Goal: Information Seeking & Learning: Learn about a topic

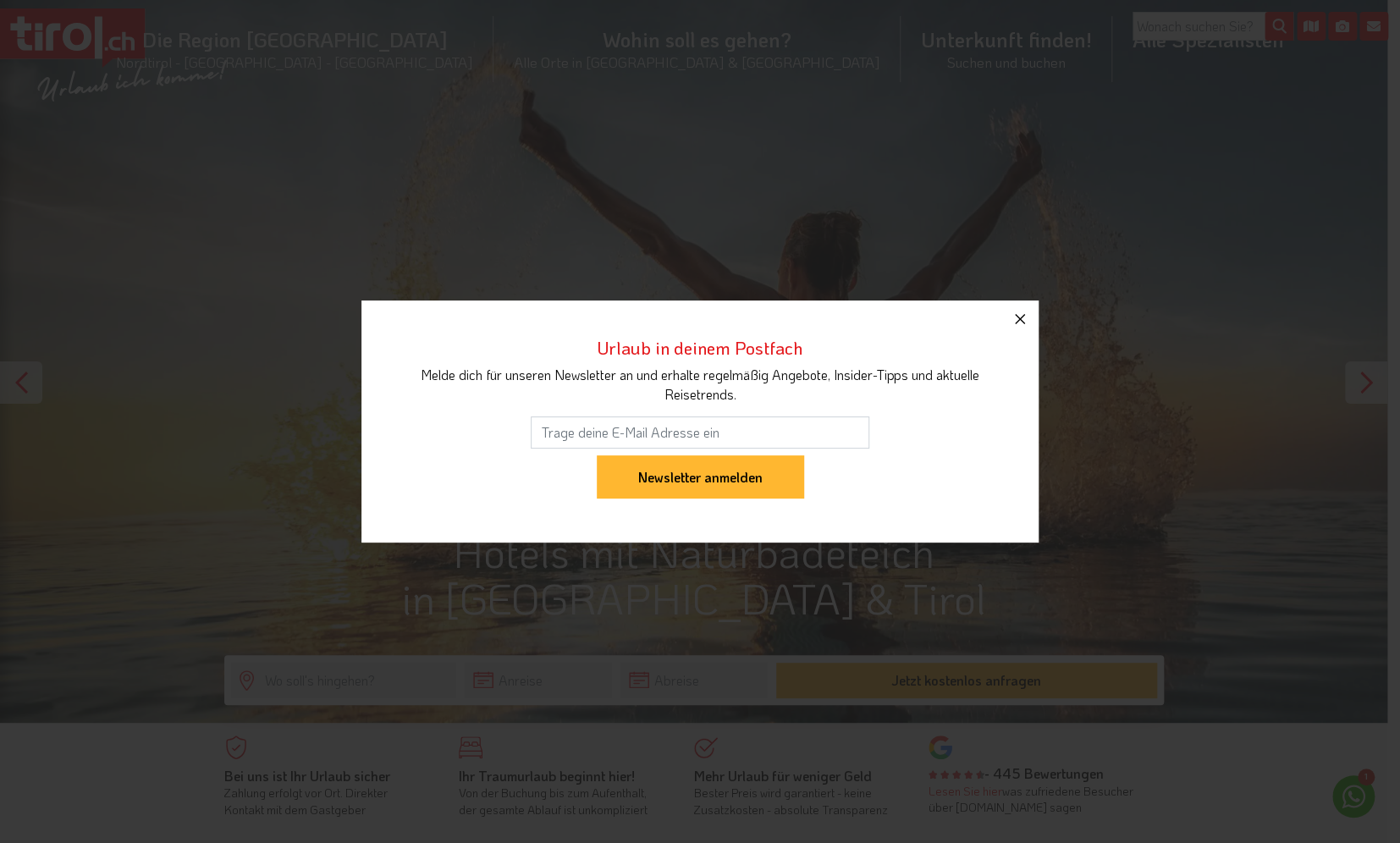
drag, startPoint x: 1018, startPoint y: 317, endPoint x: 1146, endPoint y: 325, distance: 128.2
click at [1017, 317] on icon "button" at bounding box center [1020, 319] width 11 height 11
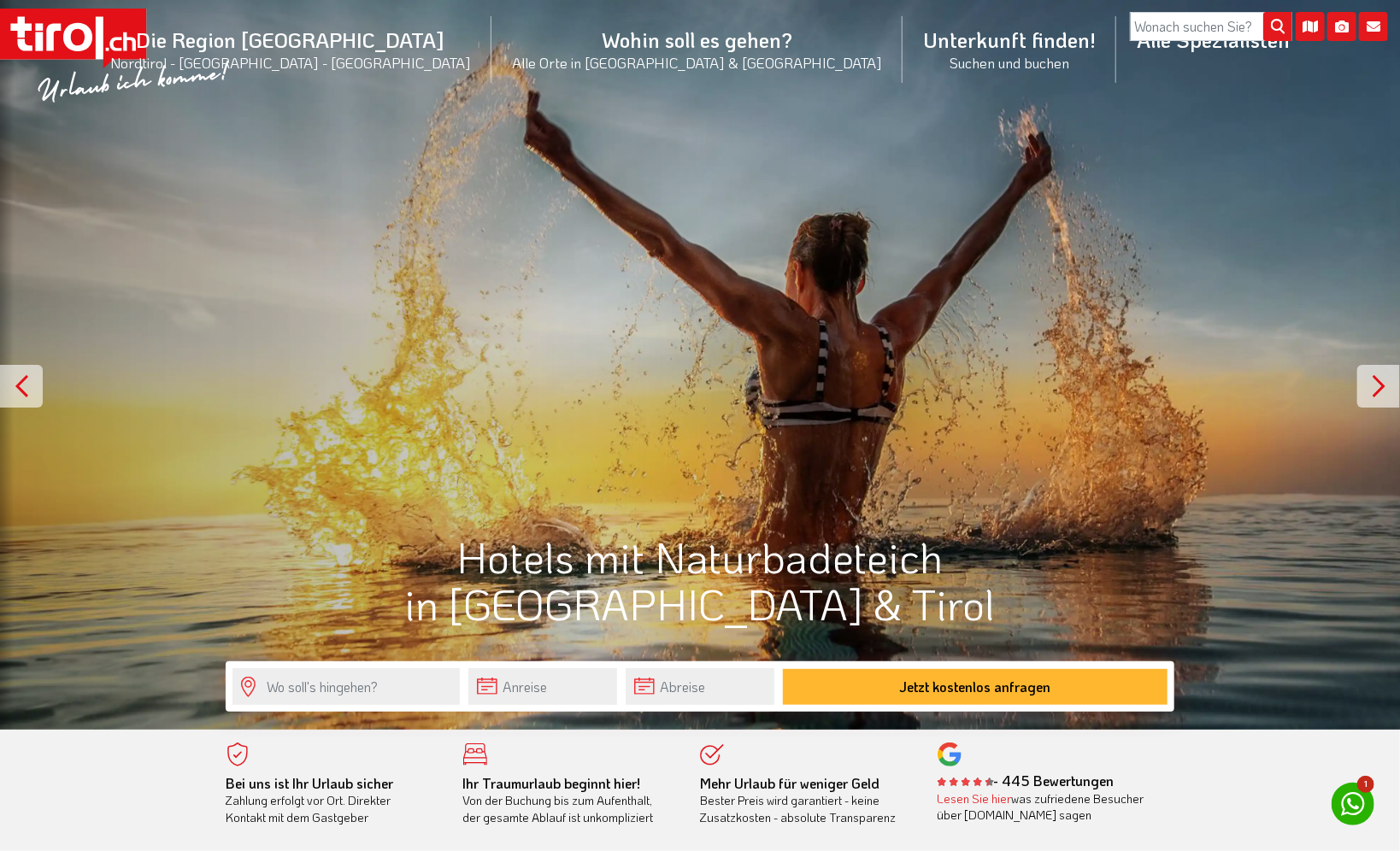
click at [1380, 376] on div at bounding box center [1378, 386] width 42 height 42
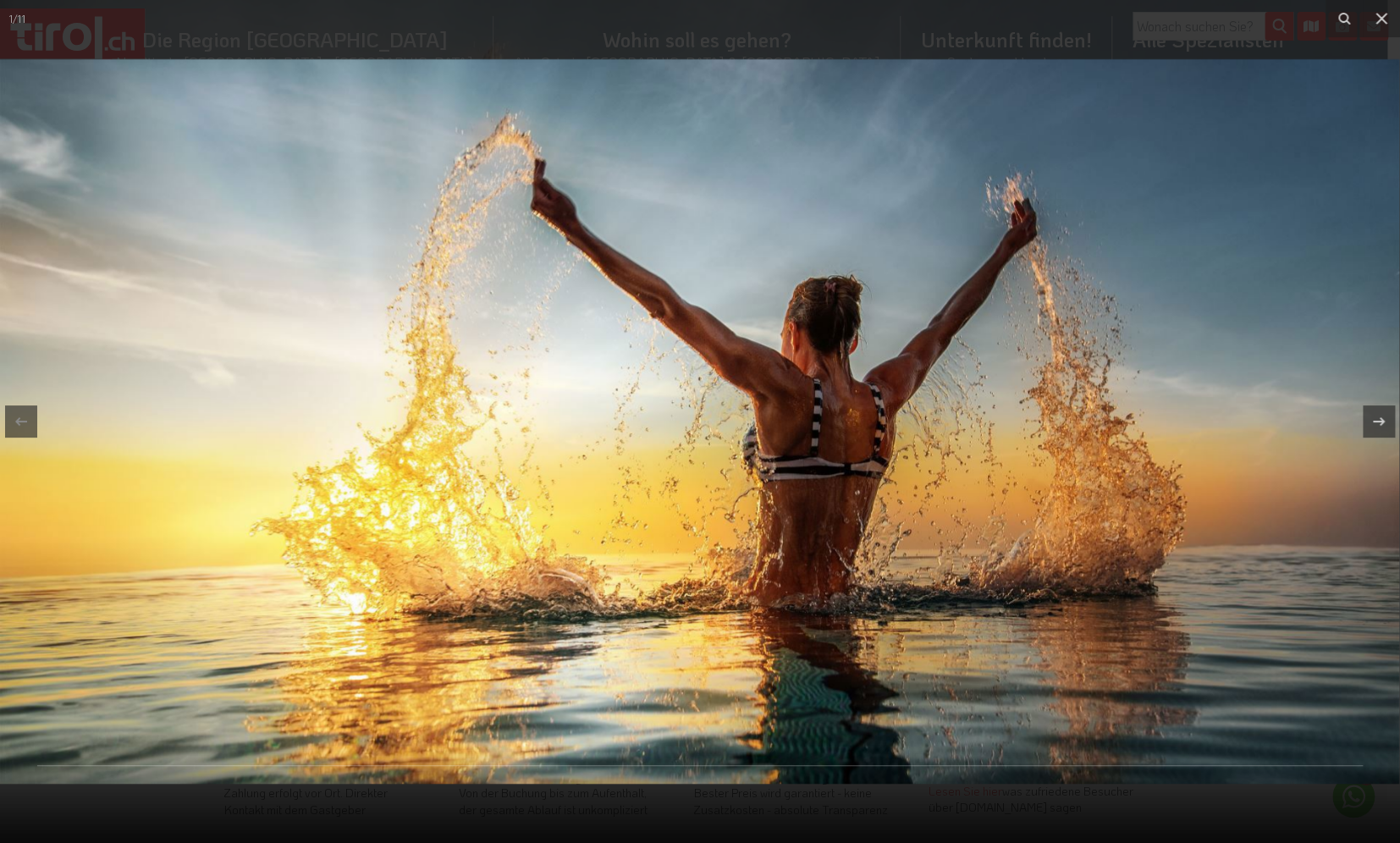
click at [1367, 373] on img at bounding box center [700, 422] width 1399 height 724
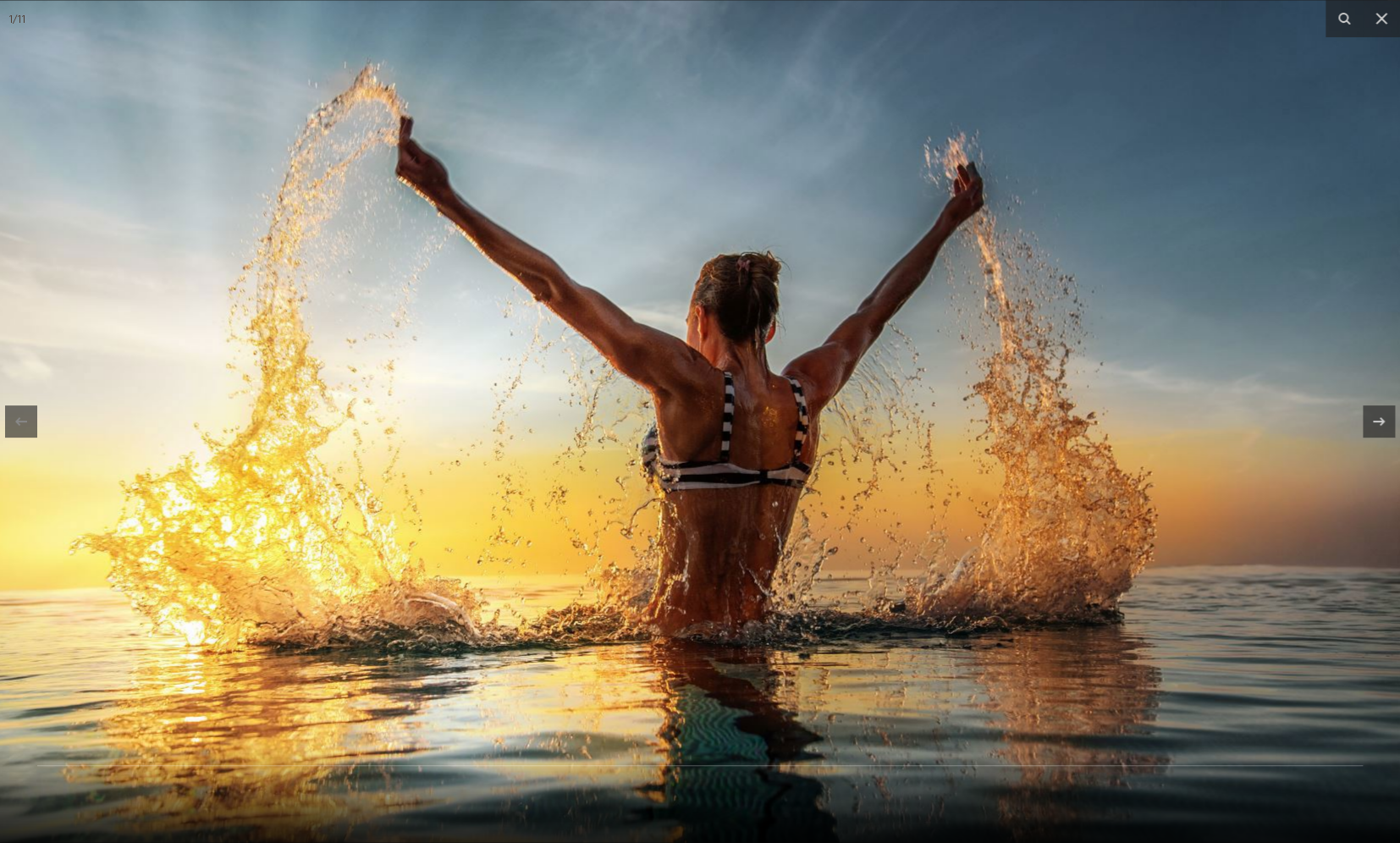
click at [1361, 378] on img at bounding box center [592, 422] width 1625 height 842
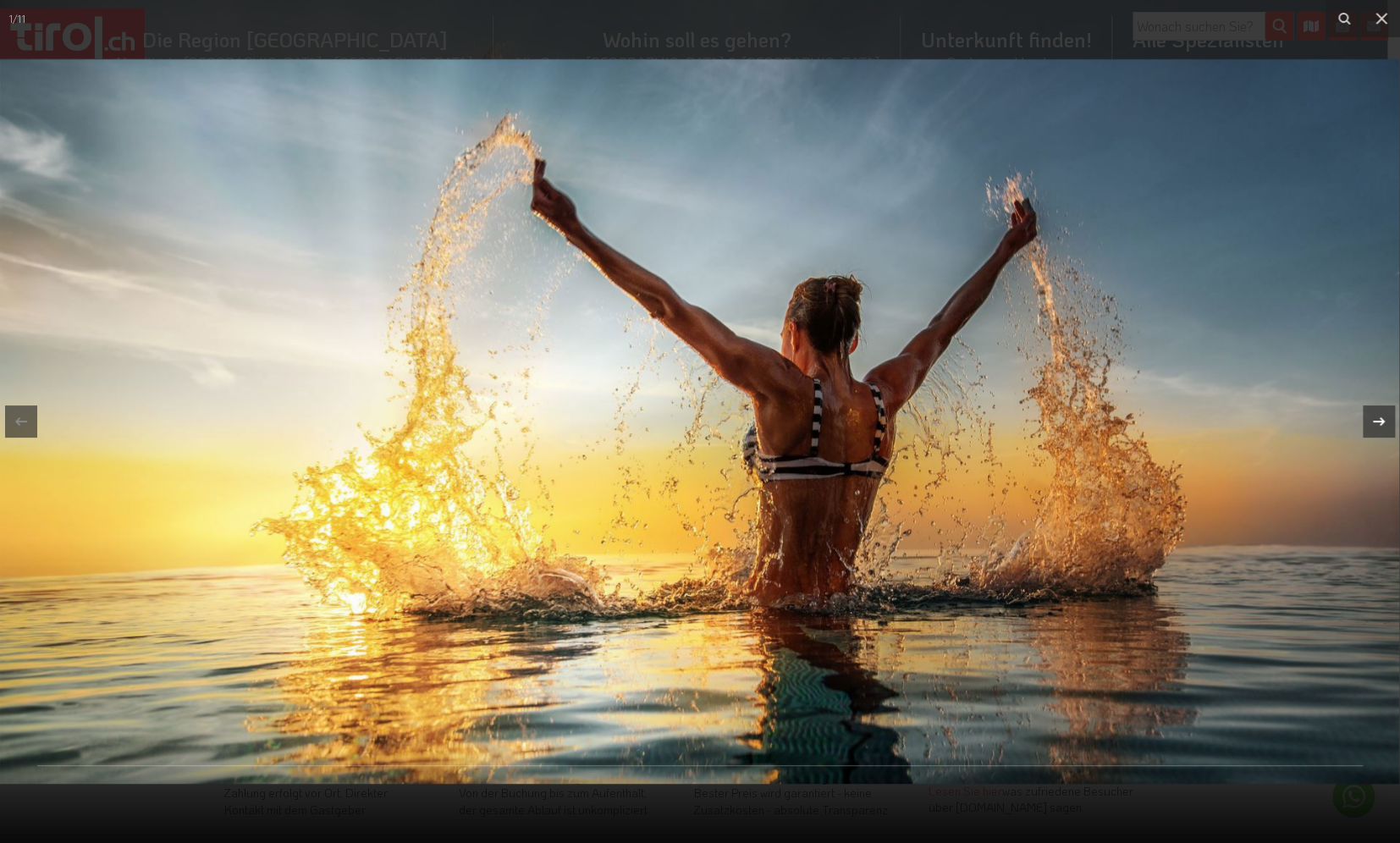
click at [1371, 416] on icon at bounding box center [1378, 421] width 20 height 20
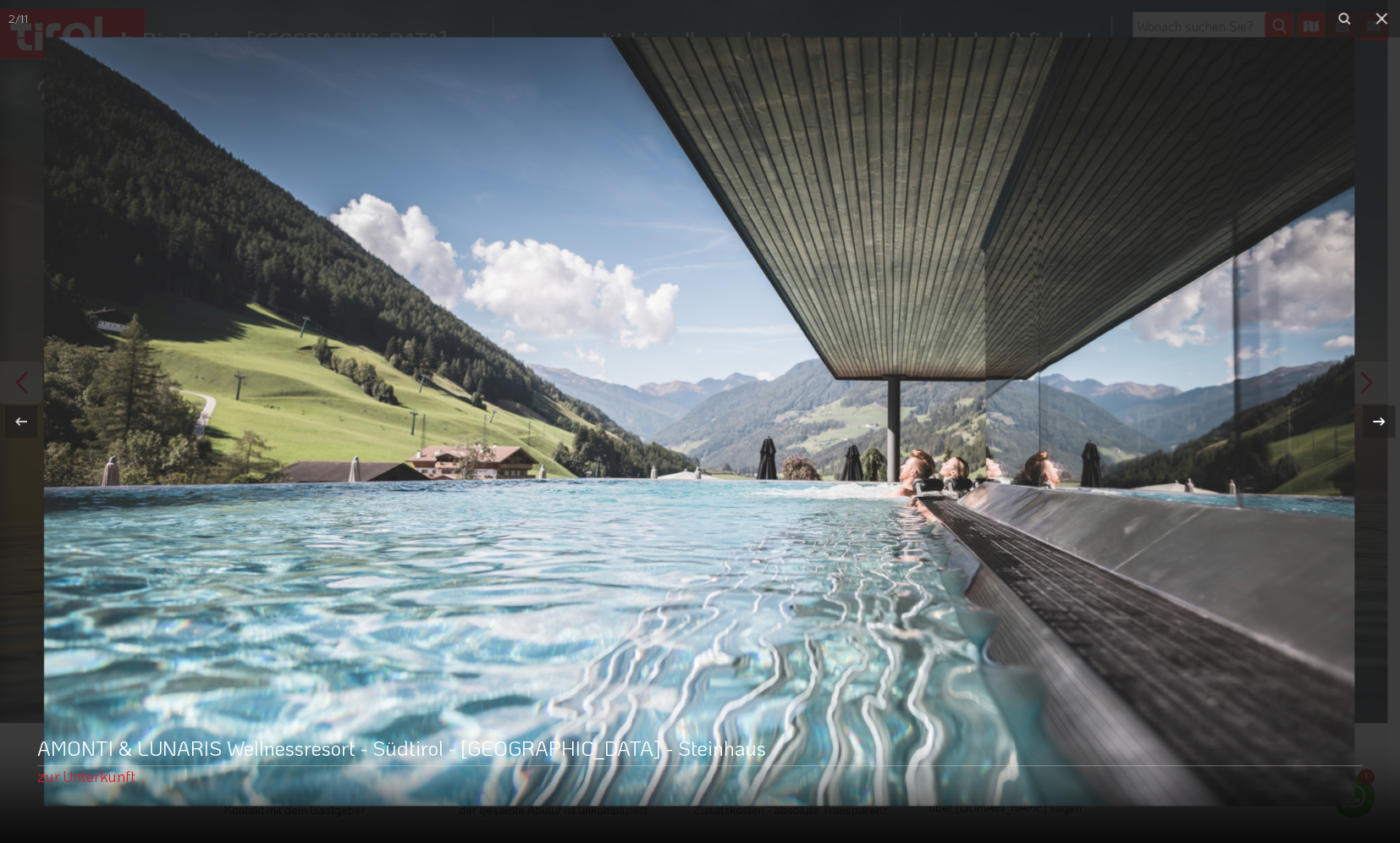
click at [1371, 416] on icon at bounding box center [1378, 421] width 20 height 20
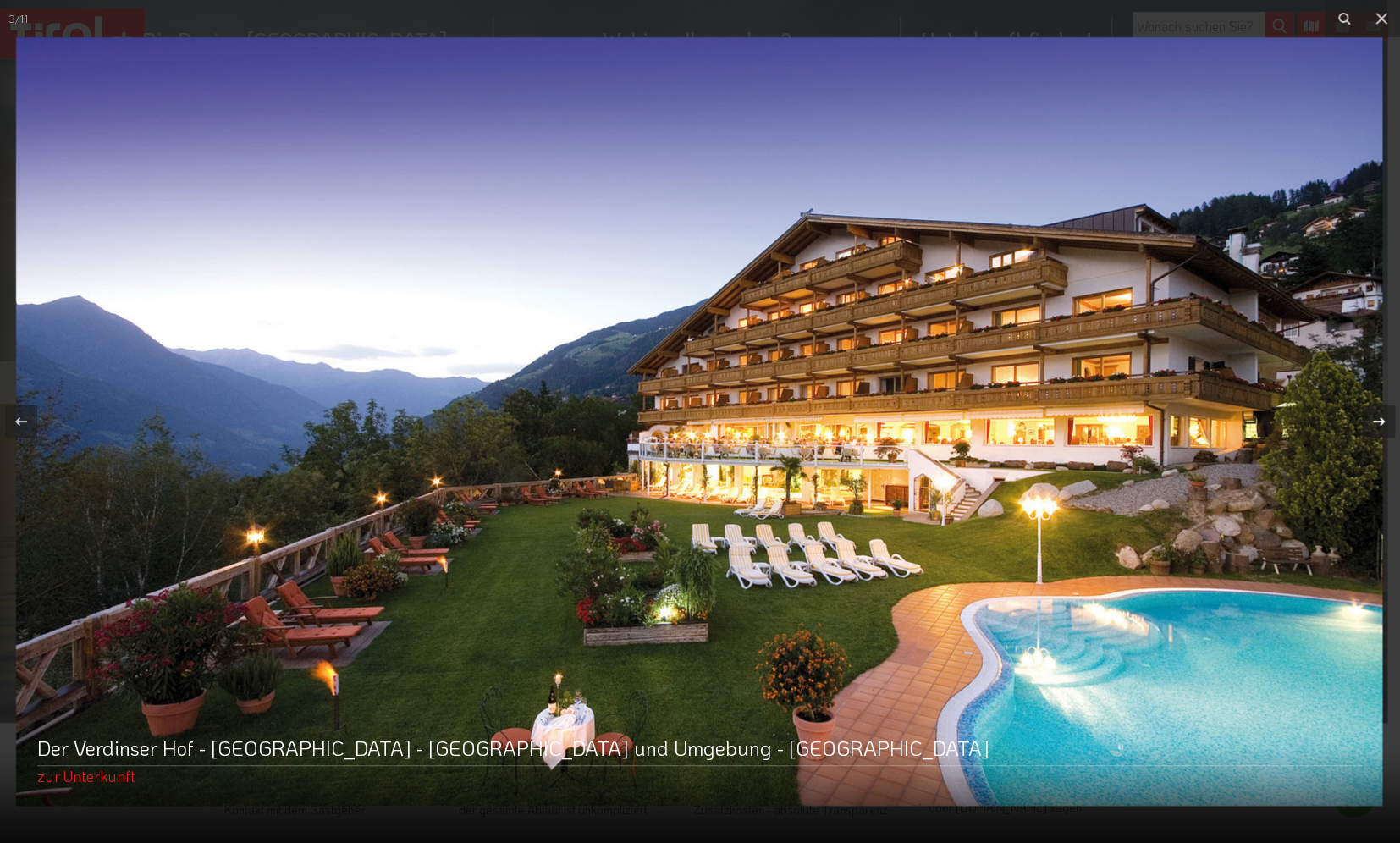
click at [1371, 416] on icon at bounding box center [1378, 421] width 20 height 20
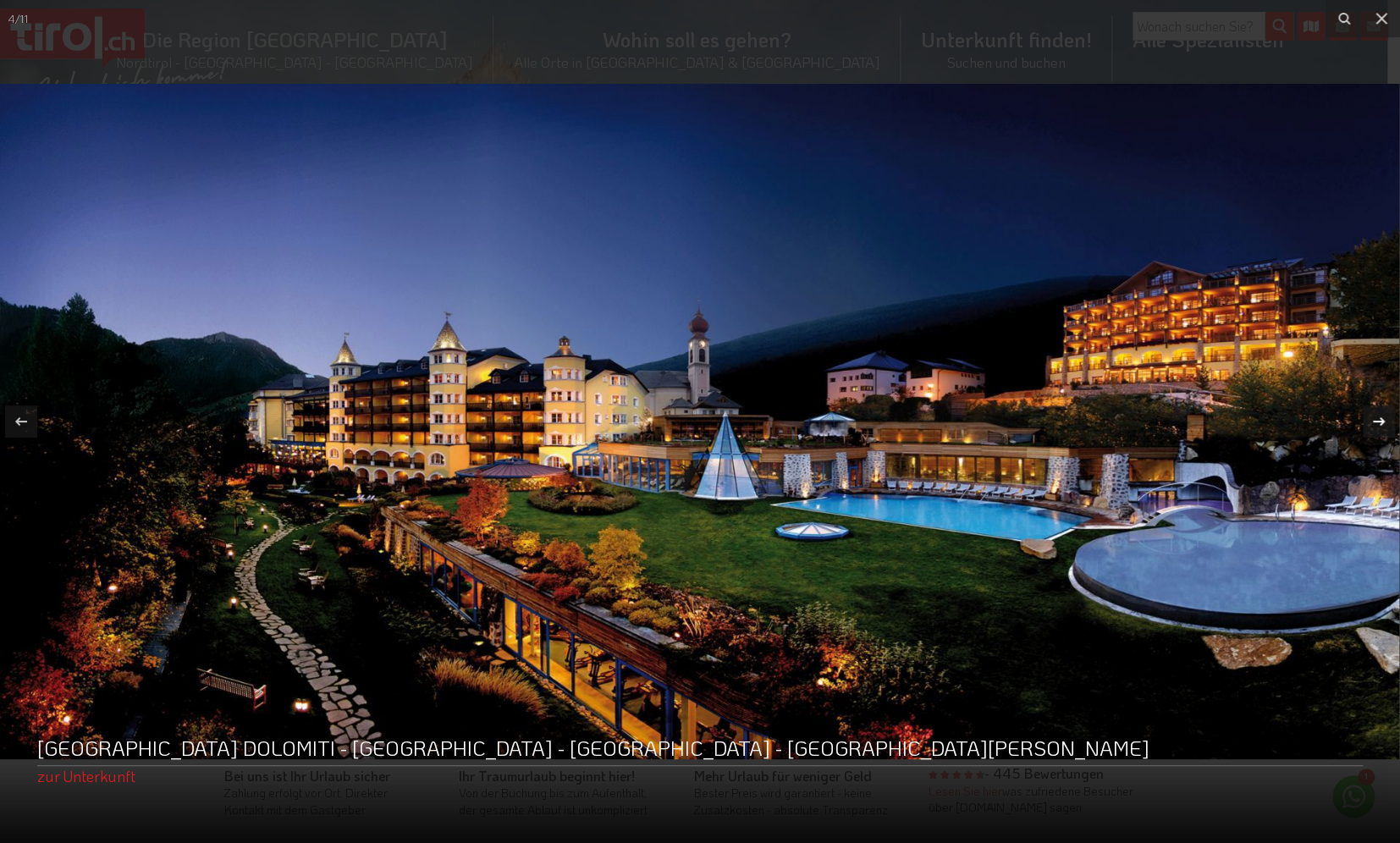
click at [1379, 420] on icon at bounding box center [1378, 421] width 20 height 20
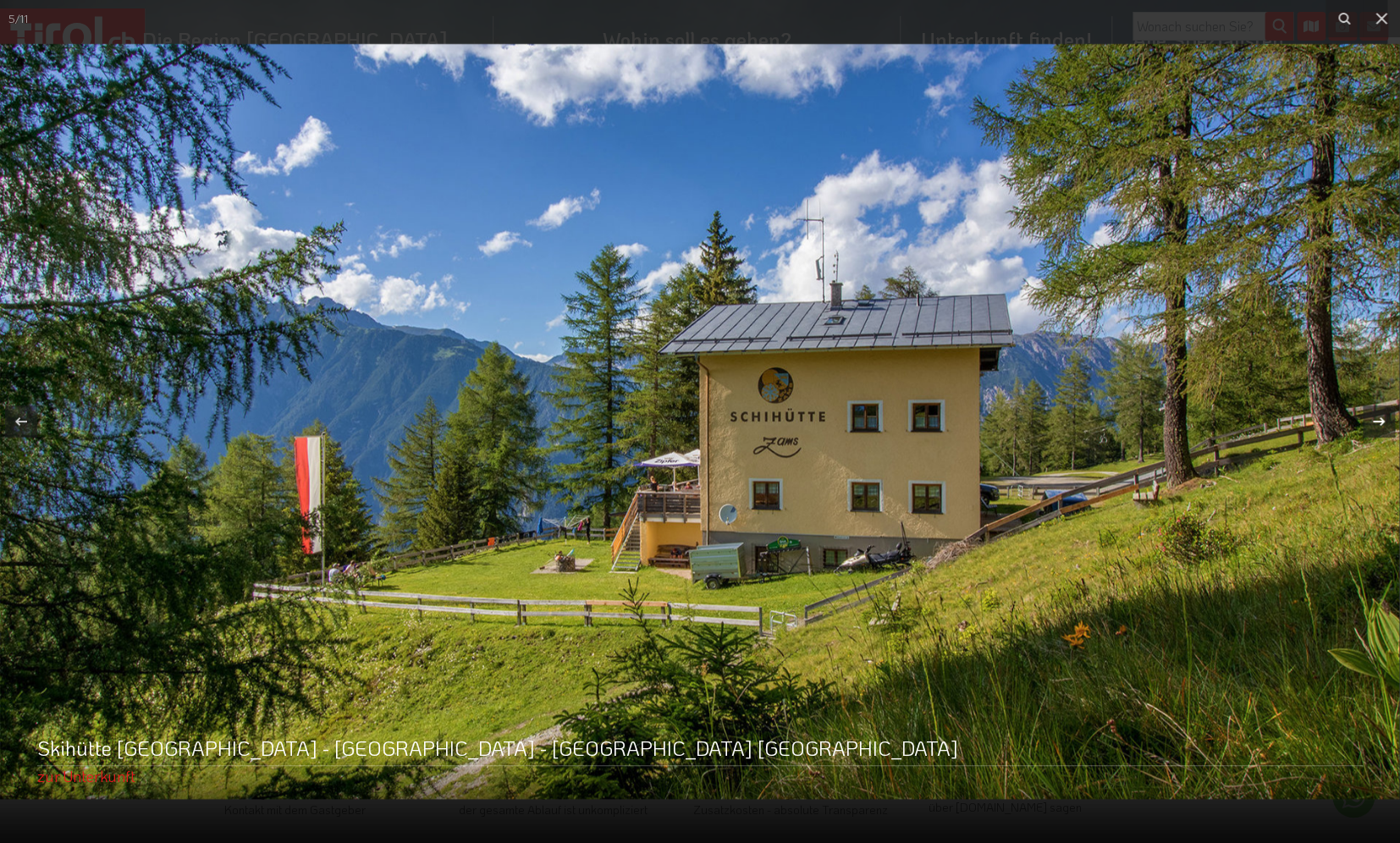
click at [1379, 420] on icon at bounding box center [1378, 421] width 20 height 20
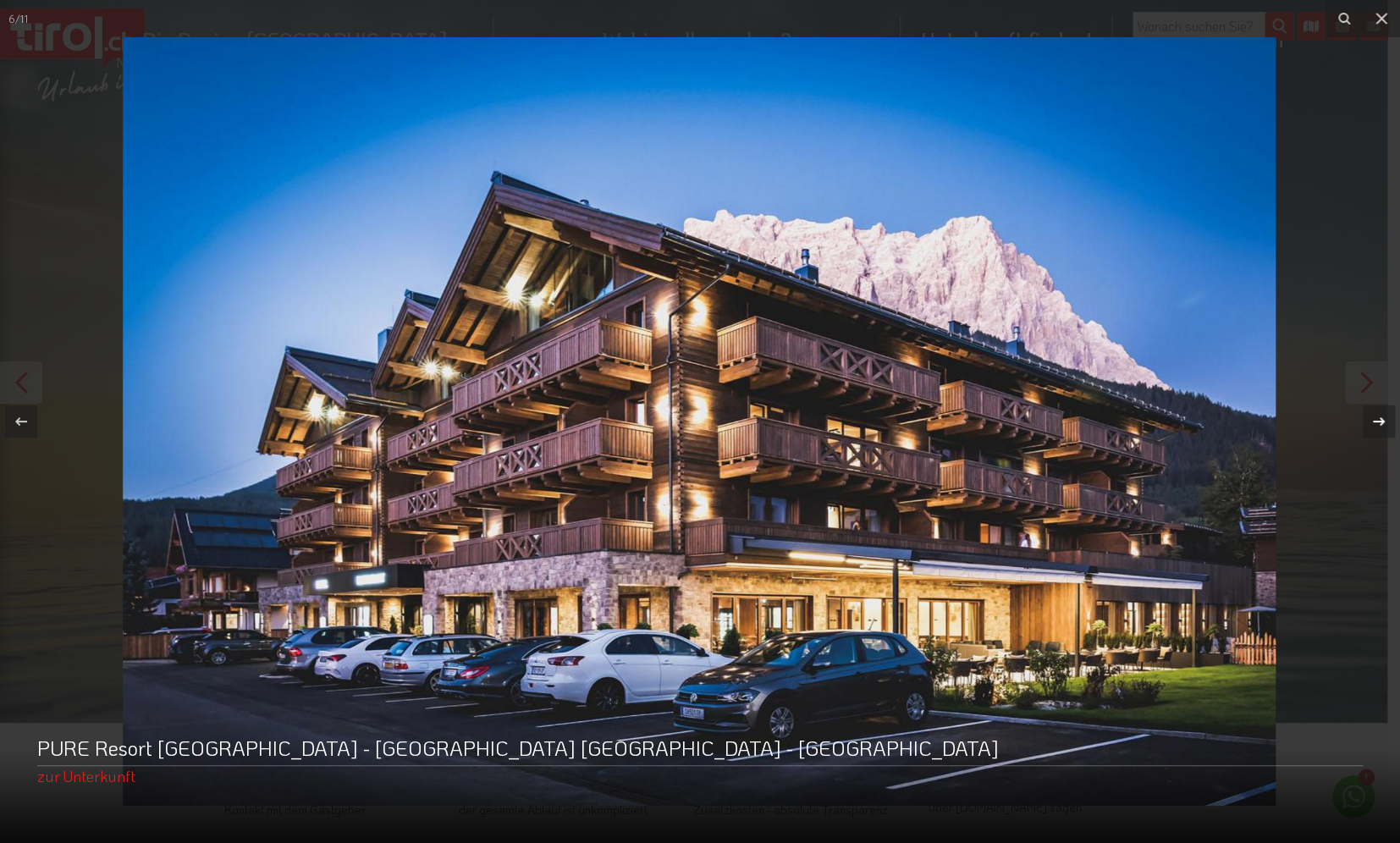
click at [1379, 420] on icon at bounding box center [1378, 421] width 20 height 20
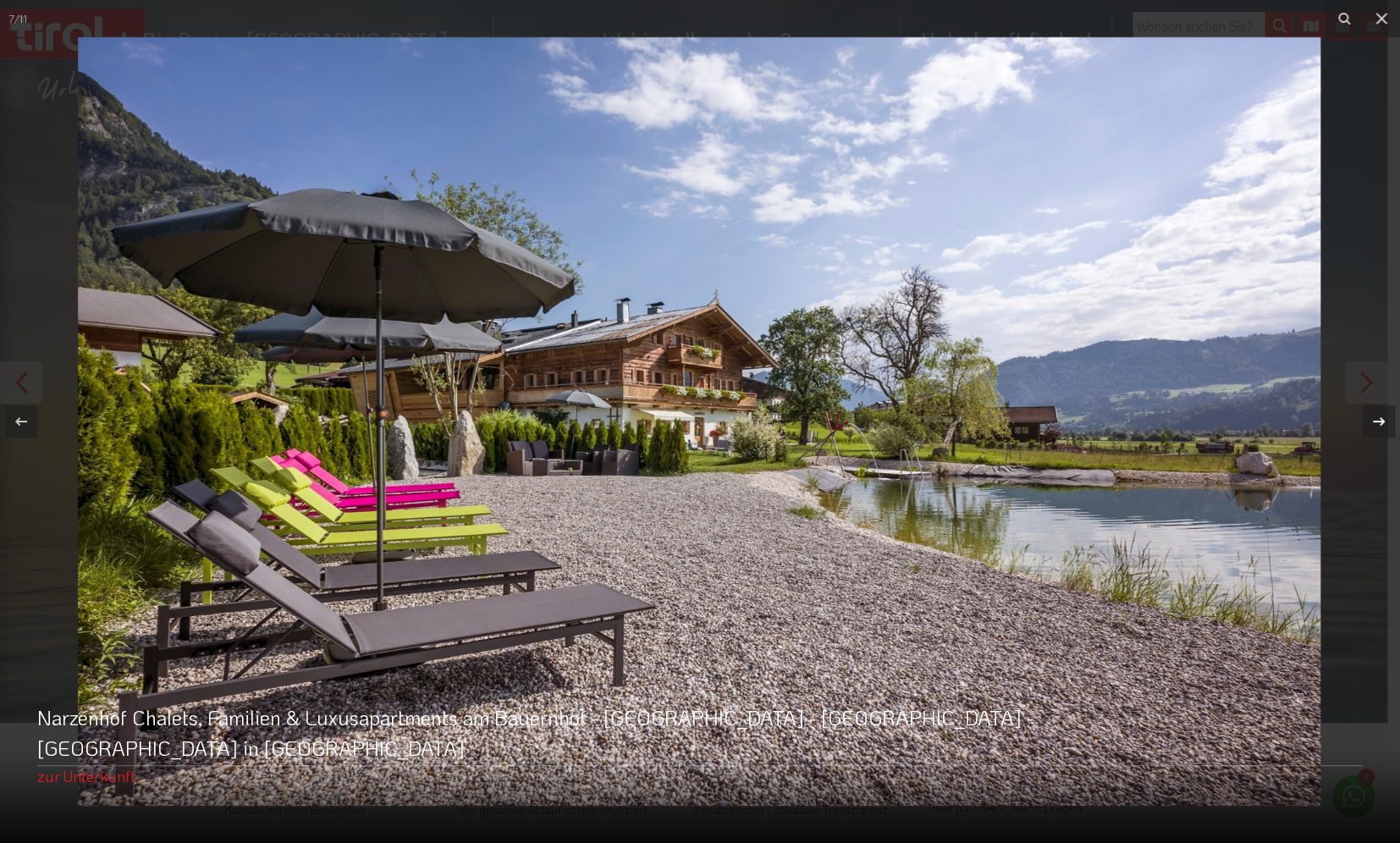
click at [1378, 420] on icon at bounding box center [1378, 421] width 20 height 20
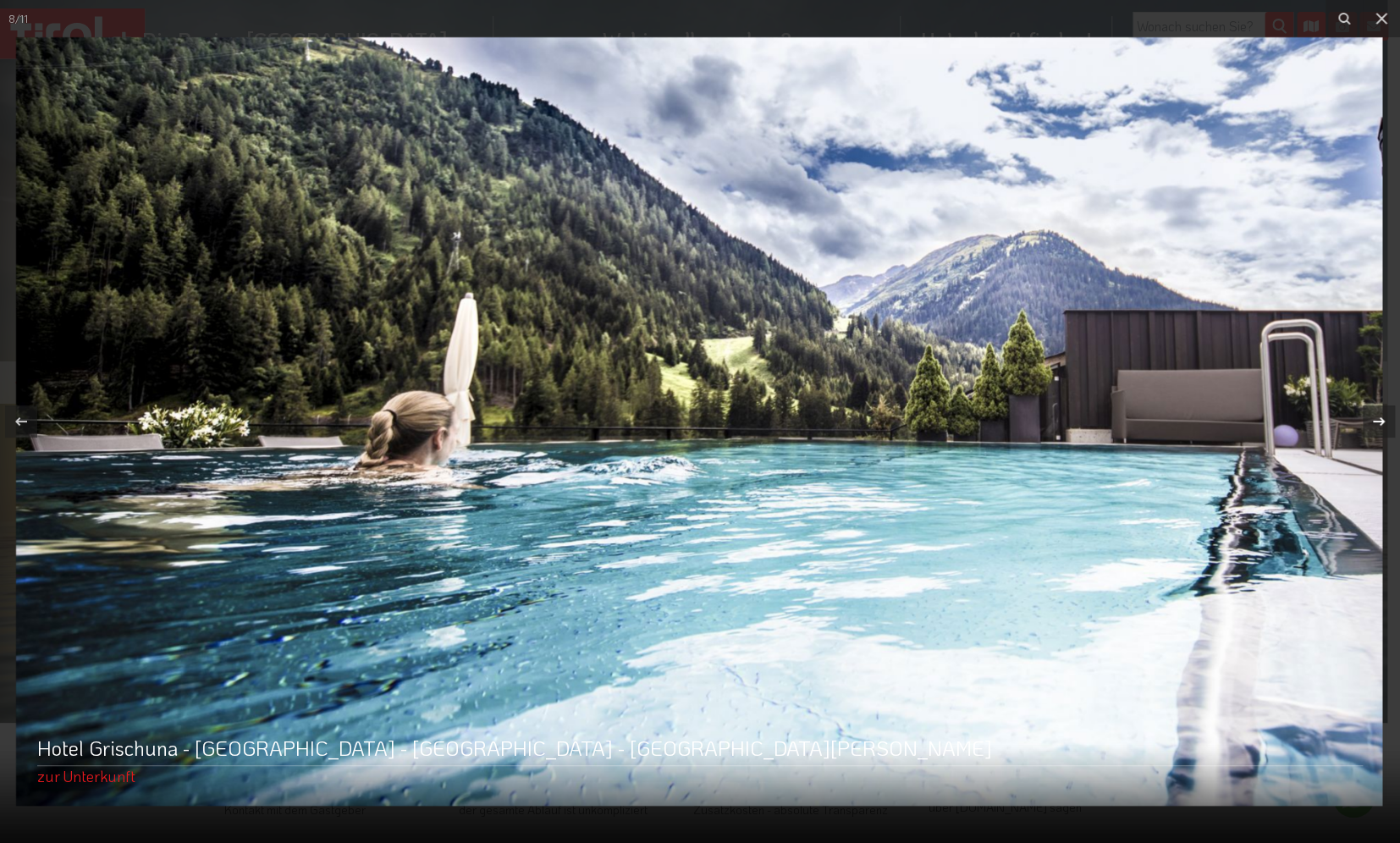
click at [1378, 420] on icon at bounding box center [1378, 421] width 20 height 20
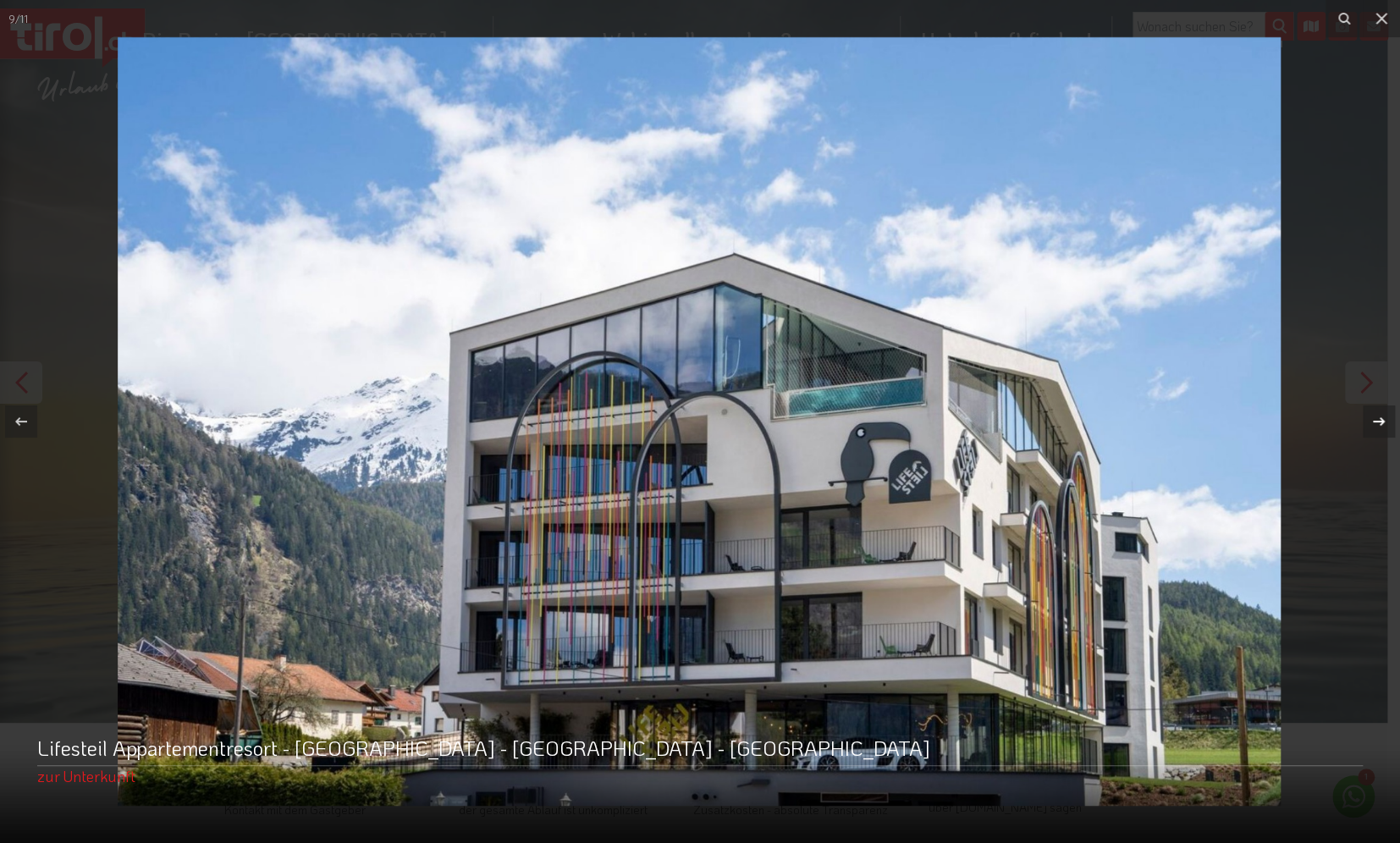
click at [1378, 420] on div "9 / 11 Lifesteil Appartementresort - [GEOGRAPHIC_DATA] - [GEOGRAPHIC_DATA] - Um…" at bounding box center [700, 422] width 1400 height 843
click at [1374, 420] on icon at bounding box center [1378, 421] width 20 height 20
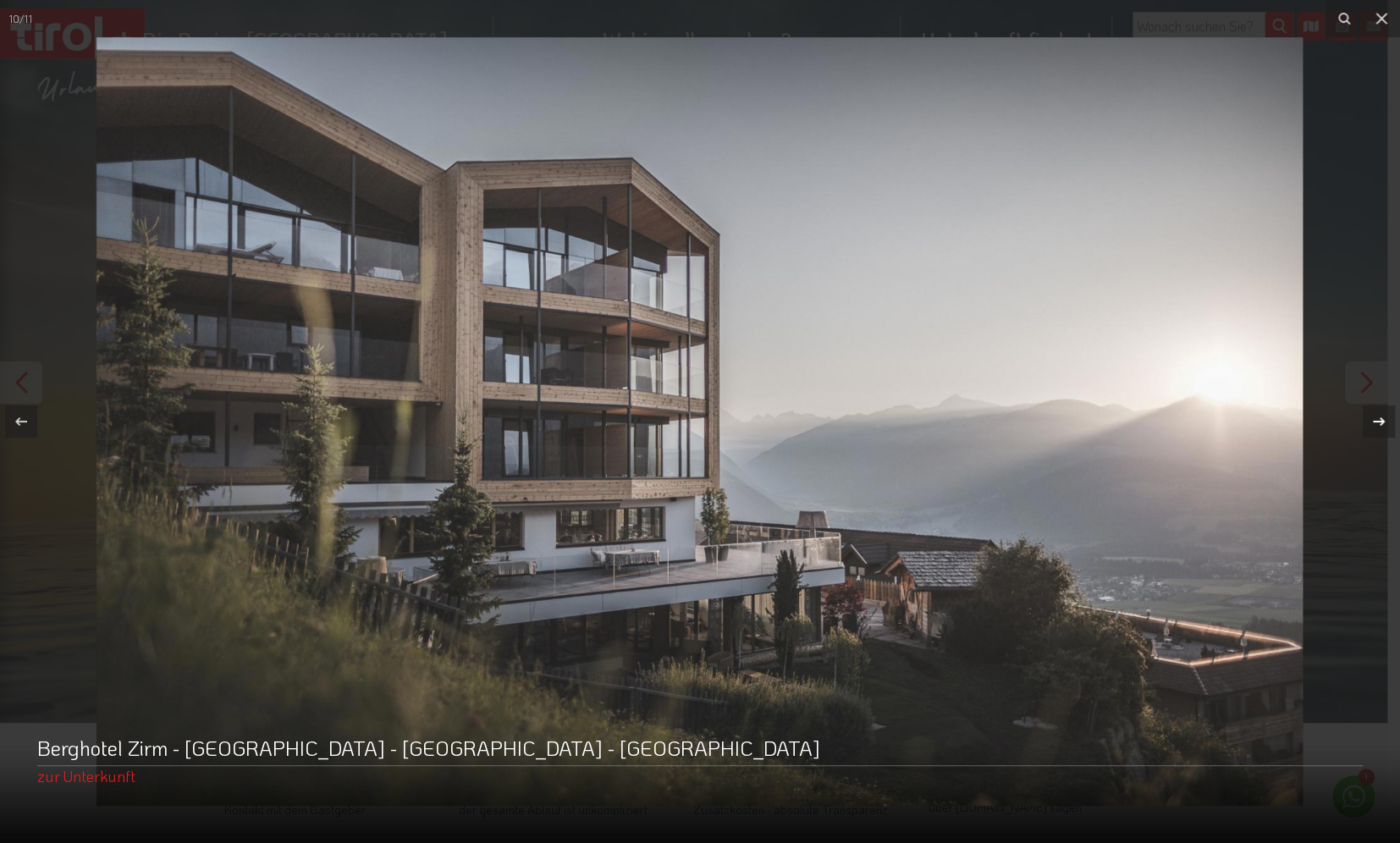
click at [1374, 420] on div "10 / 11 Berghotel Zirm - [GEOGRAPHIC_DATA] - [GEOGRAPHIC_DATA] - Olang zur Unte…" at bounding box center [700, 422] width 1400 height 843
click at [1379, 21] on icon at bounding box center [1381, 18] width 20 height 20
